Goal: Unclear

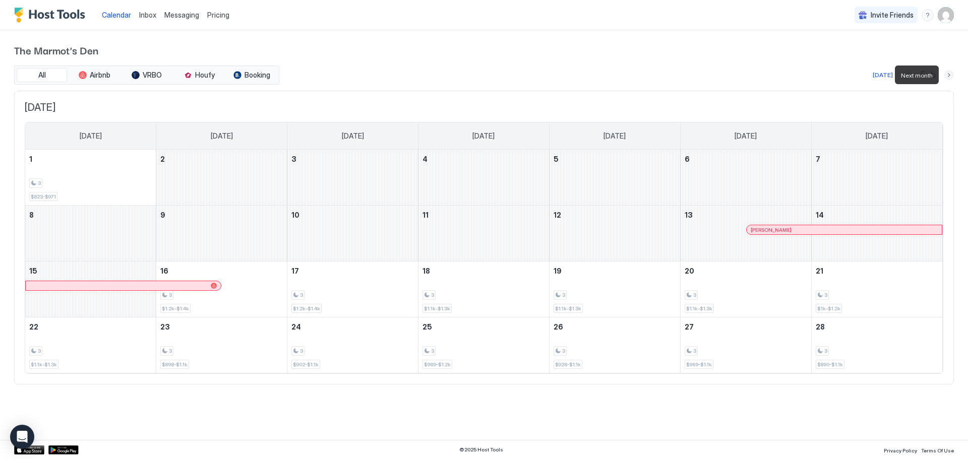
click at [949, 75] on button "Next month" at bounding box center [949, 75] width 10 height 10
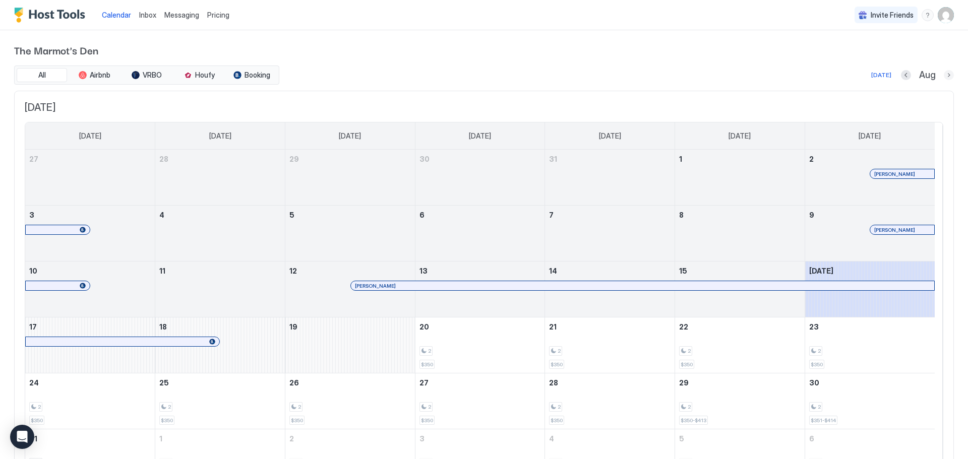
click at [944, 74] on button "Next month" at bounding box center [949, 75] width 10 height 10
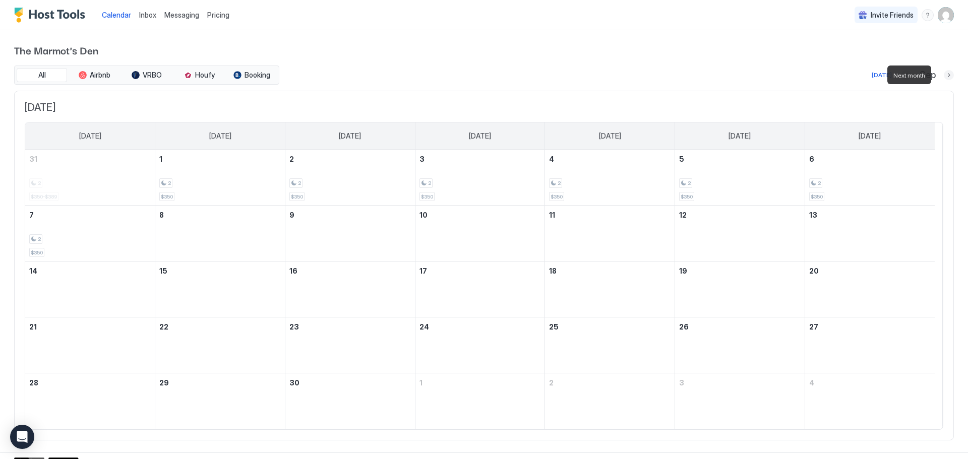
click at [944, 74] on button "Next month" at bounding box center [949, 75] width 10 height 10
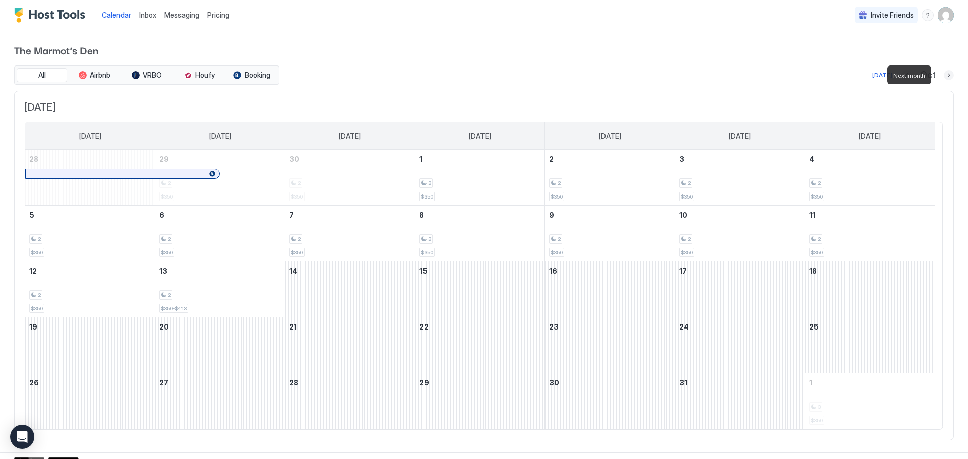
click at [944, 74] on button "Next month" at bounding box center [949, 75] width 10 height 10
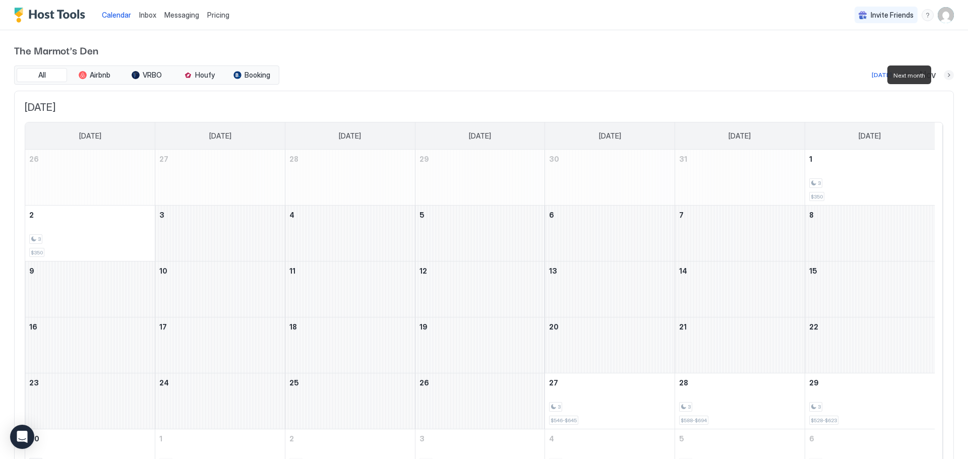
click at [944, 74] on button "Next month" at bounding box center [949, 75] width 10 height 10
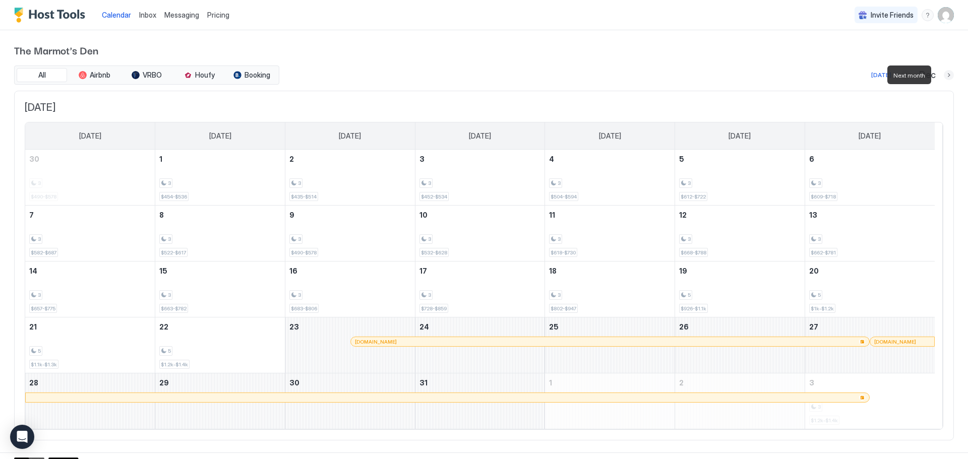
click at [944, 74] on button "Next month" at bounding box center [949, 75] width 10 height 10
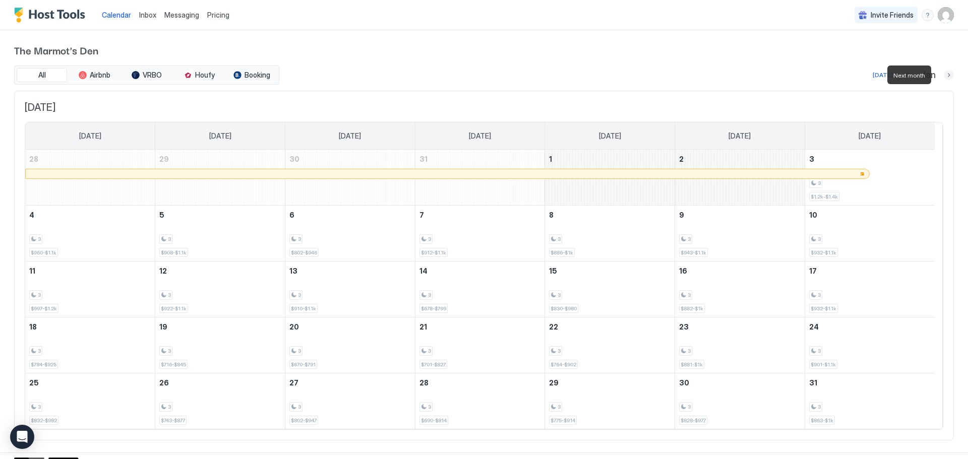
click at [944, 74] on button "Next month" at bounding box center [949, 75] width 10 height 10
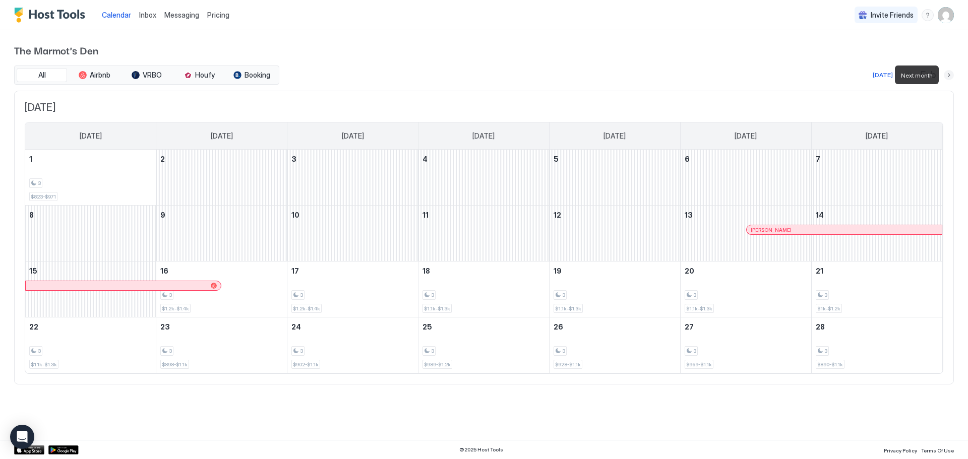
click at [947, 77] on button "Next month" at bounding box center [949, 75] width 10 height 10
